Goal: Task Accomplishment & Management: Complete application form

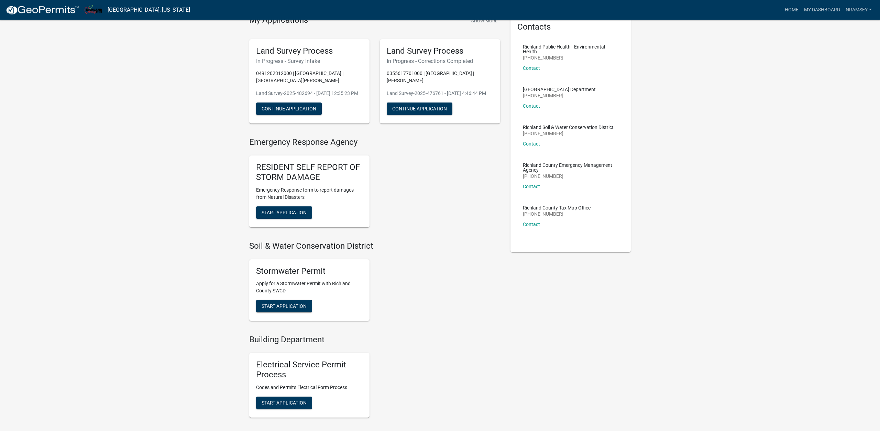
scroll to position [175, 0]
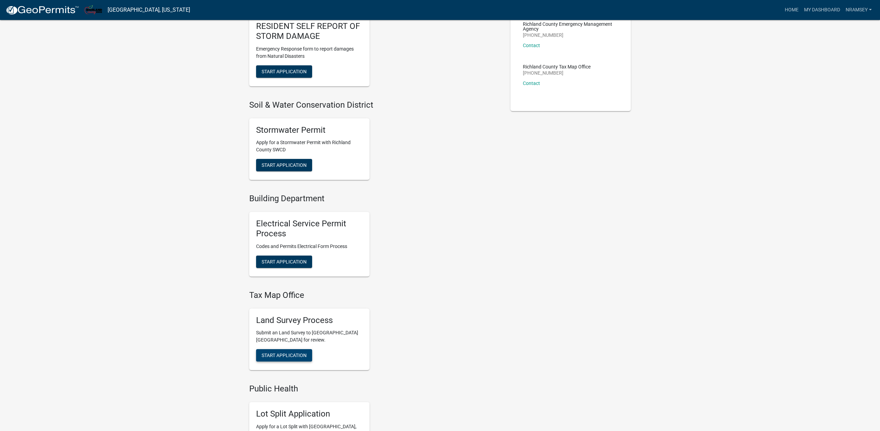
click at [286, 354] on span "Start Application" at bounding box center [284, 355] width 45 height 6
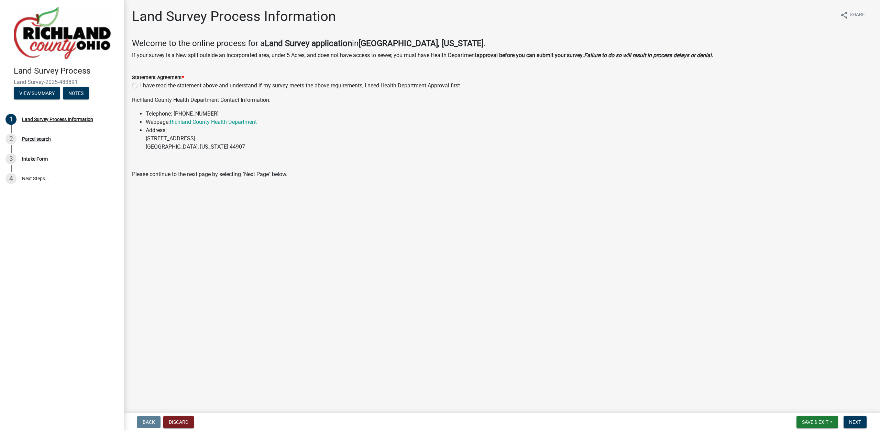
click at [173, 86] on label "I have read the statement above and understand if my survey meets the above req…" at bounding box center [300, 85] width 320 height 8
click at [145, 86] on input "I have read the statement above and understand if my survey meets the above req…" at bounding box center [142, 83] width 4 height 4
radio input "true"
click at [856, 417] on button "Next" at bounding box center [855, 422] width 23 height 12
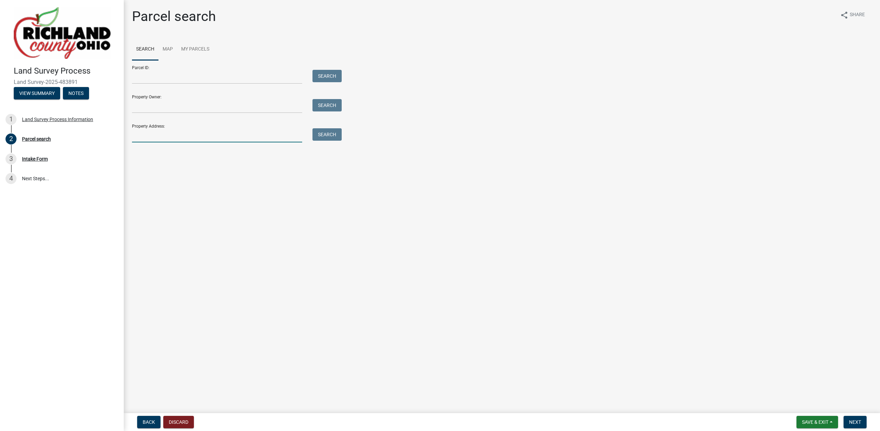
click at [166, 132] on input "Property Address:" at bounding box center [217, 135] width 170 height 14
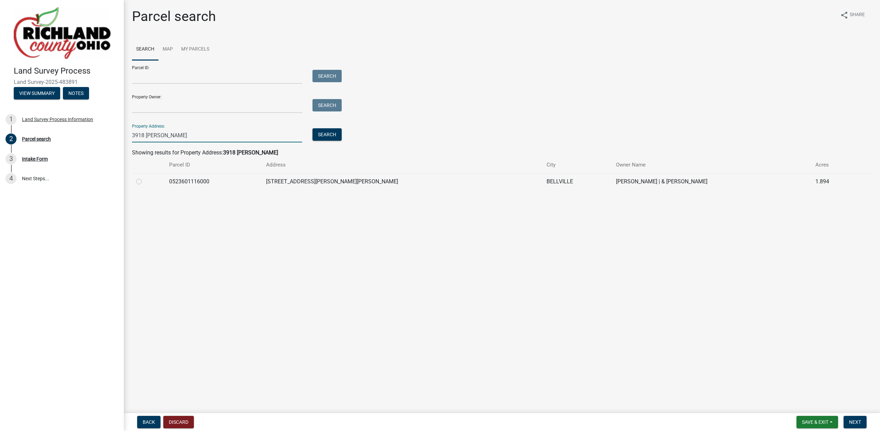
type input "3918 [PERSON_NAME]"
click at [144, 177] on label at bounding box center [144, 177] width 0 height 0
click at [144, 182] on input "radio" at bounding box center [146, 179] width 4 height 4
radio input "true"
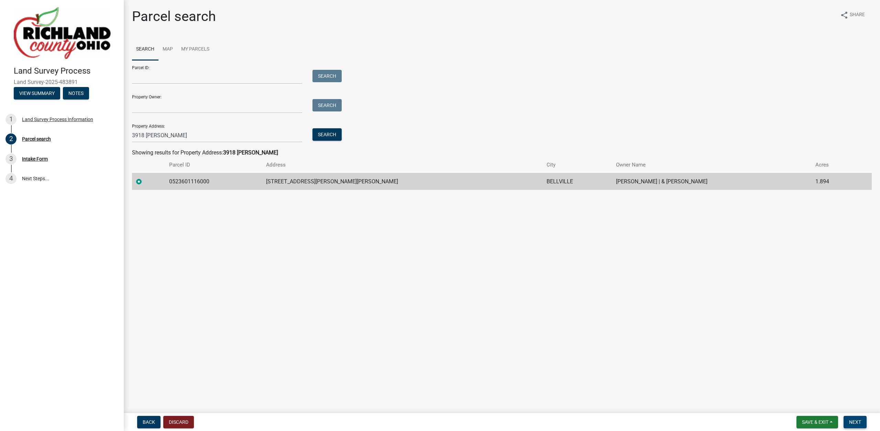
click at [856, 418] on button "Next" at bounding box center [855, 422] width 23 height 12
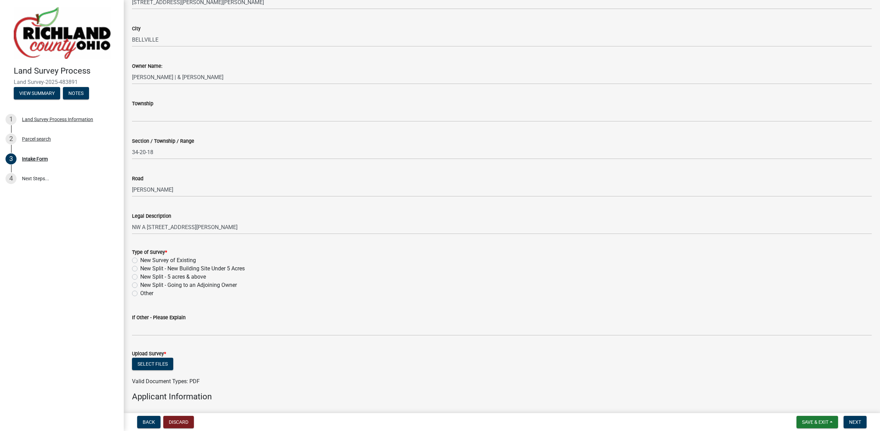
scroll to position [274, 0]
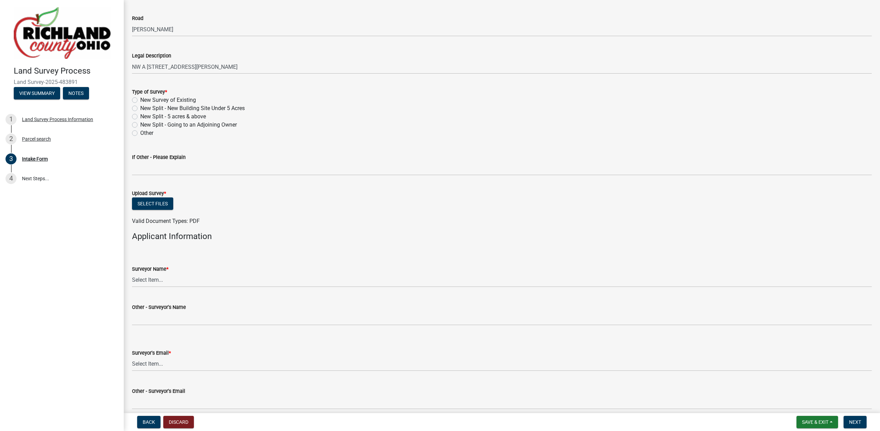
click at [180, 124] on label "New Split - Going to an Adjoining Owner" at bounding box center [188, 125] width 97 height 8
click at [145, 124] on input "New Split - Going to an Adjoining Owner" at bounding box center [142, 123] width 4 height 4
radio input "true"
click at [160, 205] on button "Select files" at bounding box center [152, 203] width 41 height 12
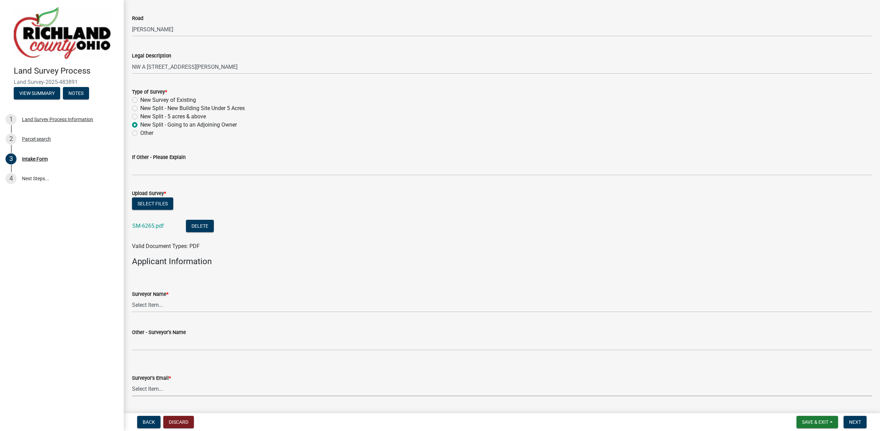
click at [132, 382] on select "Select Item... [EMAIL_ADDRESS][DOMAIN_NAME] [EMAIL_ADDRESS][DOMAIN_NAME] [EMAIL…" at bounding box center [502, 389] width 740 height 14
click option "[EMAIL_ADDRESS][PERSON_NAME][DOMAIN_NAME]" at bounding box center [0, 0] width 0 height 0
select select "4dbc78f8-37a7-4574-bd6a-c6ff1eaed890"
click at [132, 298] on select "Select Item... [PERSON_NAME], [PERSON_NAME], [PERSON_NAME], [PERSON_NAME], [PER…" at bounding box center [502, 305] width 740 height 14
click option "[PERSON_NAME]" at bounding box center [0, 0] width 0 height 0
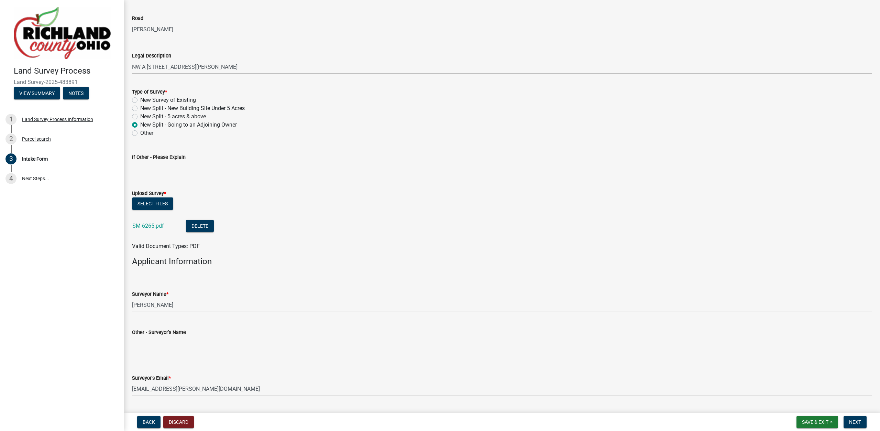
select select "df139baa-c9dd-46a0-9de6-e37622936459"
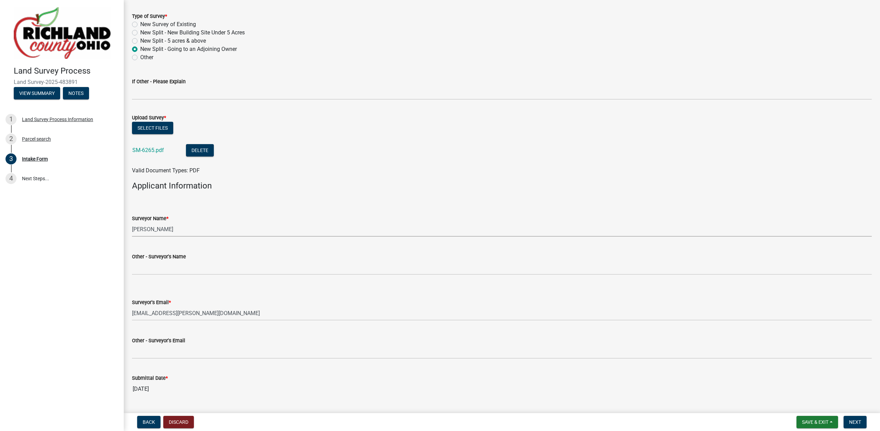
scroll to position [368, 0]
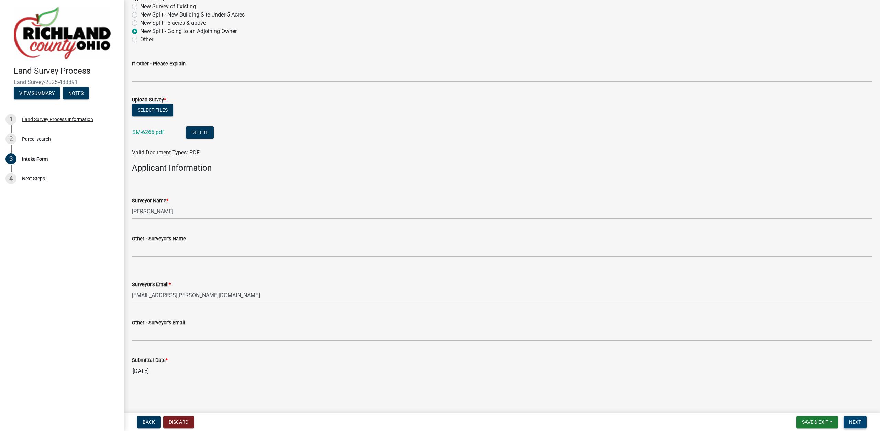
click at [859, 417] on nav "Back Discard Save & Exit Save Save & Exit Next" at bounding box center [502, 422] width 756 height 18
click at [859, 418] on button "Next" at bounding box center [855, 422] width 23 height 12
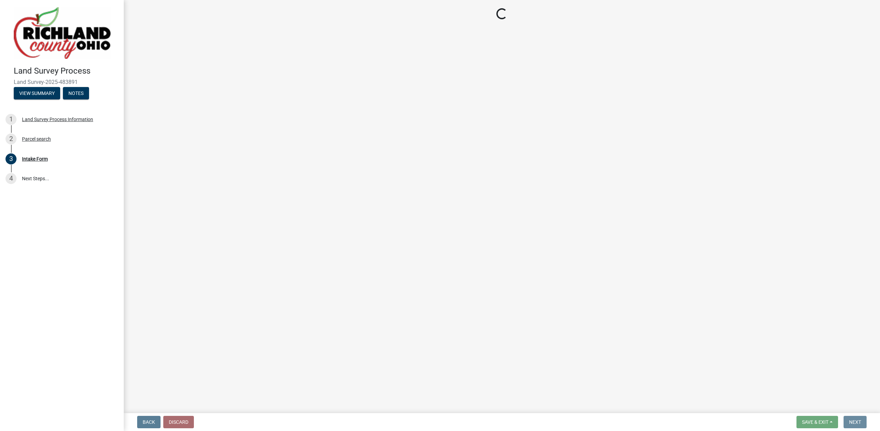
scroll to position [0, 0]
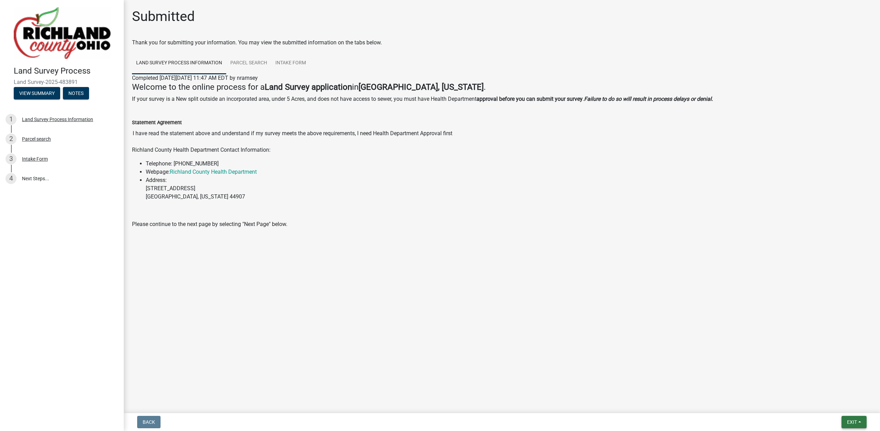
click at [851, 420] on span "Exit" at bounding box center [852, 422] width 10 height 6
click at [841, 406] on button "Save & Exit" at bounding box center [839, 404] width 55 height 17
